Goal: Task Accomplishment & Management: Manage account settings

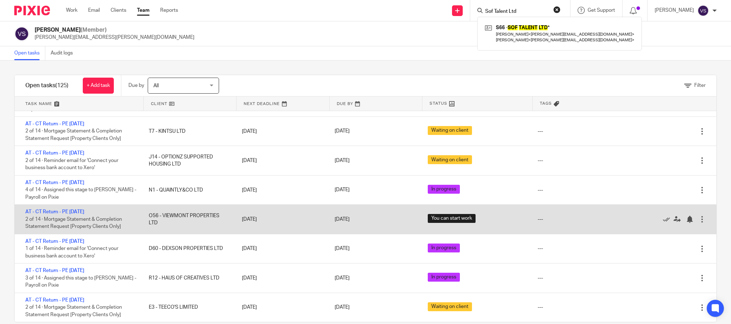
scroll to position [13, 0]
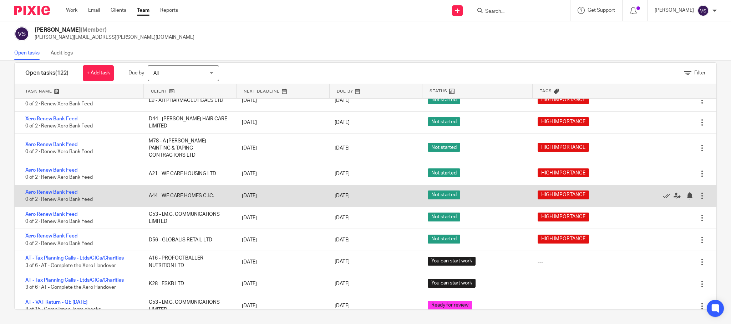
scroll to position [1207, 0]
